Goal: Navigation & Orientation: Find specific page/section

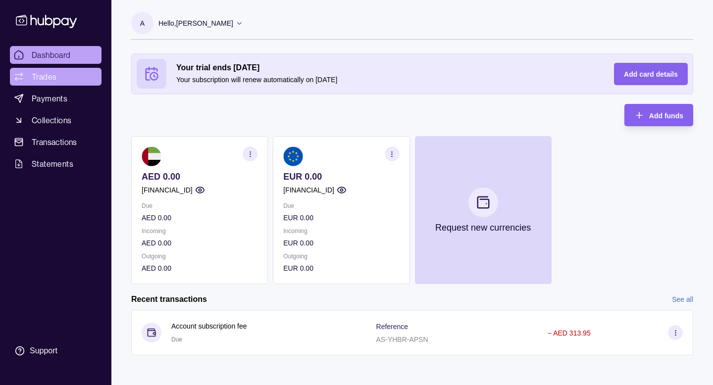
click at [78, 79] on link "Trades" at bounding box center [56, 77] width 92 height 18
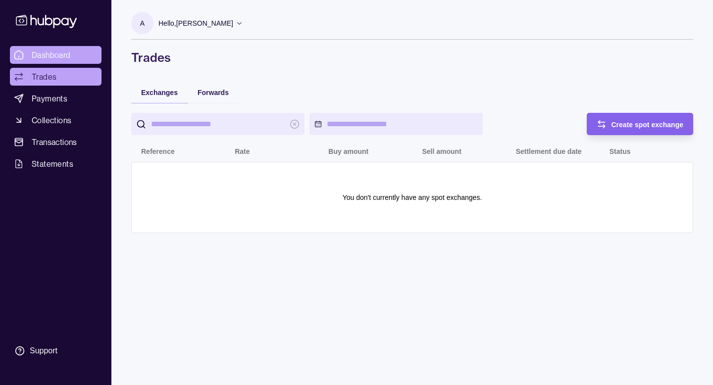
click at [70, 52] on span "Dashboard" at bounding box center [51, 55] width 39 height 12
